Goal: Find specific page/section: Find specific page/section

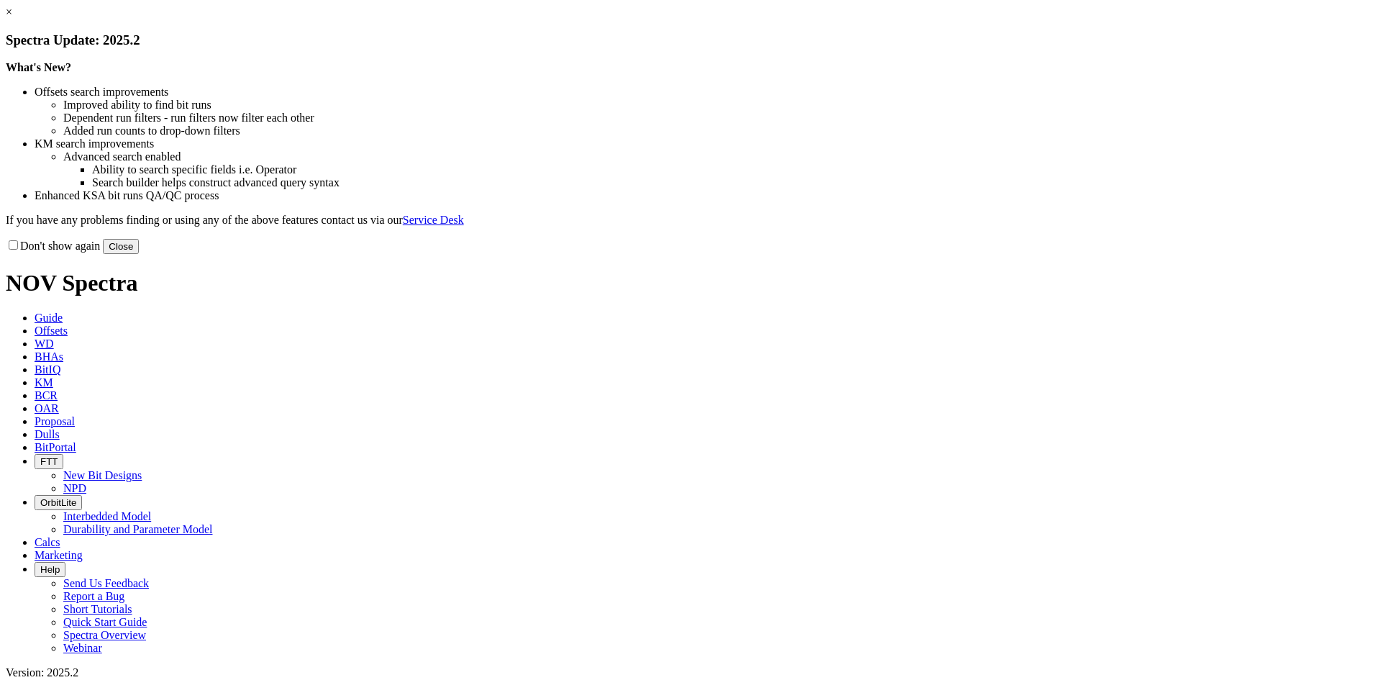
click at [139, 254] on button "Close" at bounding box center [121, 246] width 36 height 15
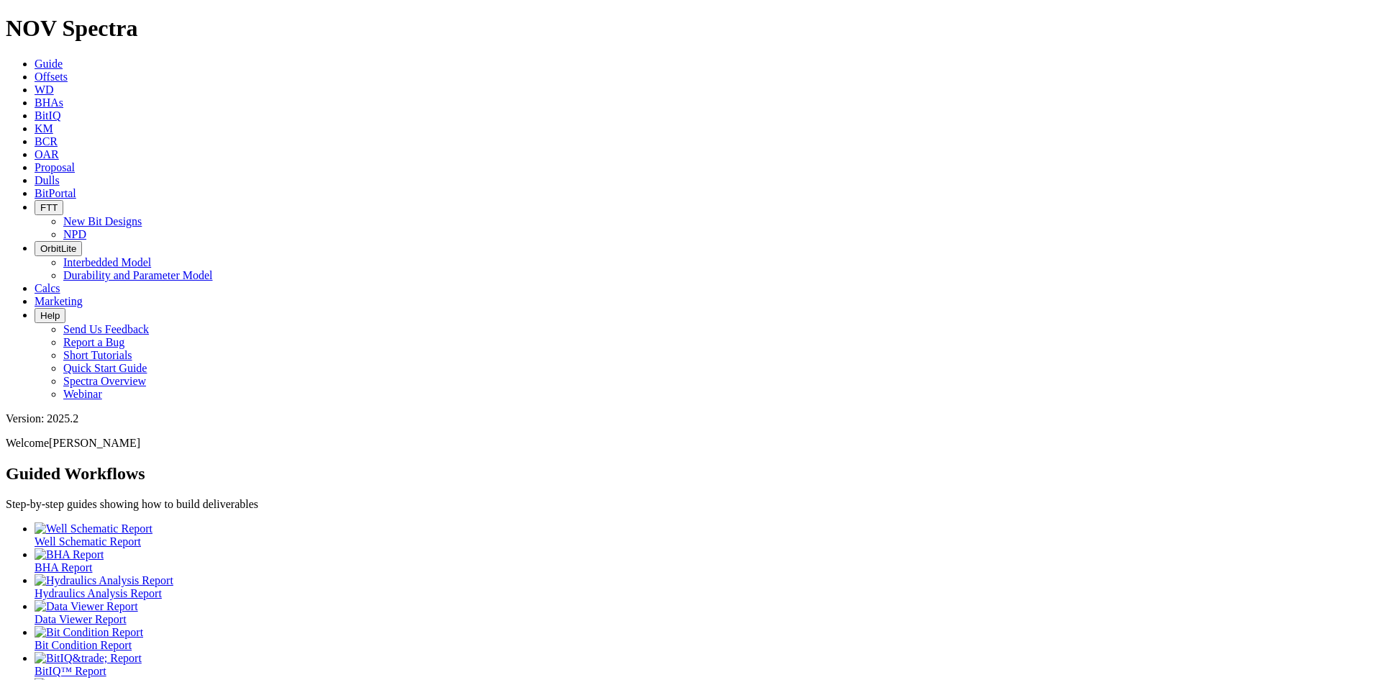
click at [865, 464] on h2 "Guided Workflows" at bounding box center [691, 473] width 1370 height 19
click at [60, 174] on span "Dulls" at bounding box center [47, 180] width 25 height 12
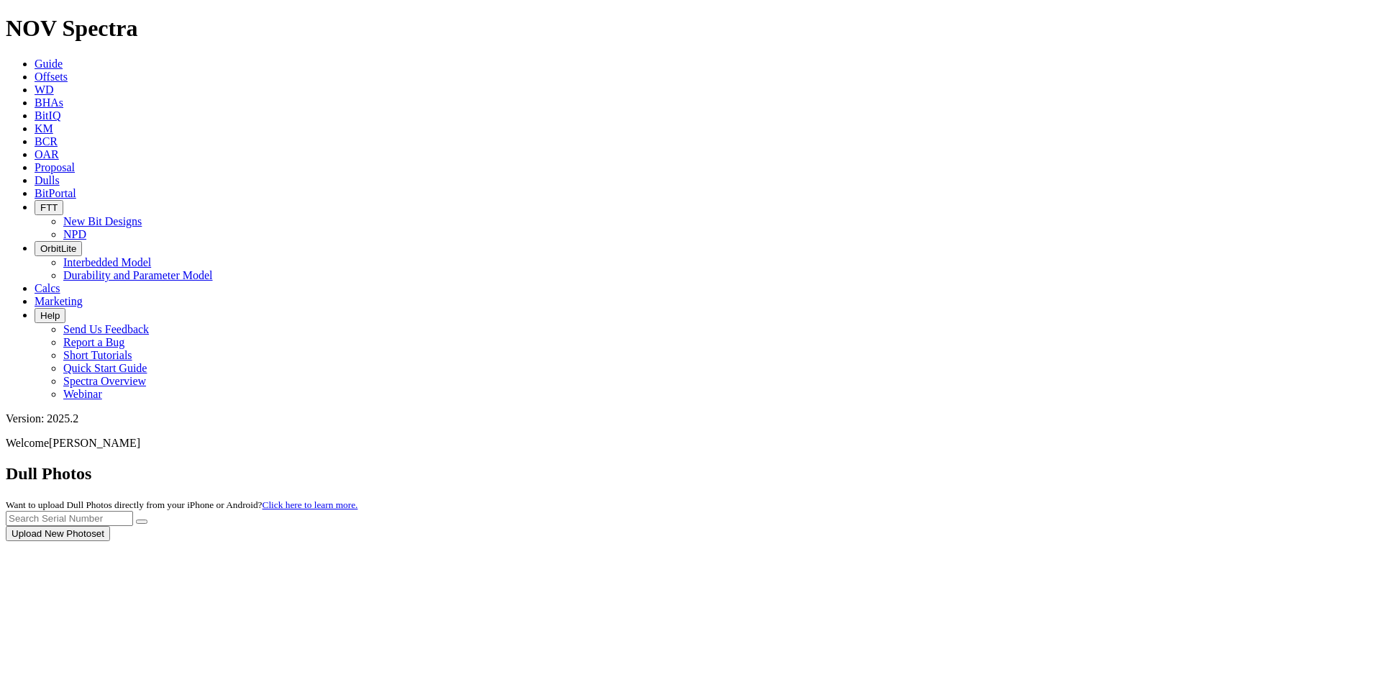
click at [1135, 541] on div at bounding box center [691, 541] width 1370 height 0
click at [133, 511] on input "text" at bounding box center [69, 518] width 127 height 15
type input "a319495"
click at [136, 519] on button "submit" at bounding box center [142, 521] width 12 height 4
